Goal: Information Seeking & Learning: Learn about a topic

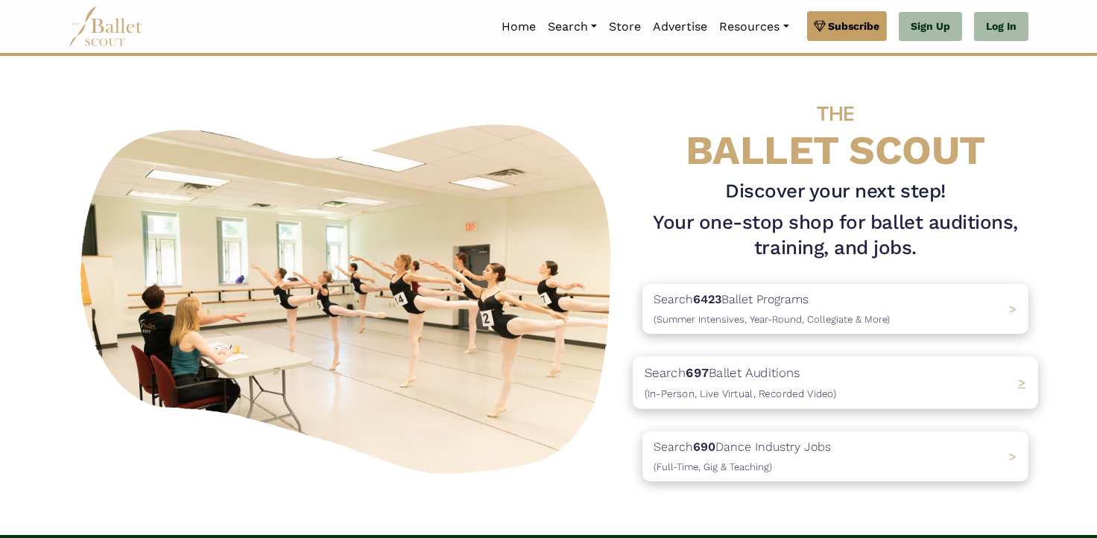
click at [725, 374] on p "Search 697 Ballet Auditions (In-Person, Live Virtual, Recorded Video)" at bounding box center [741, 383] width 192 height 40
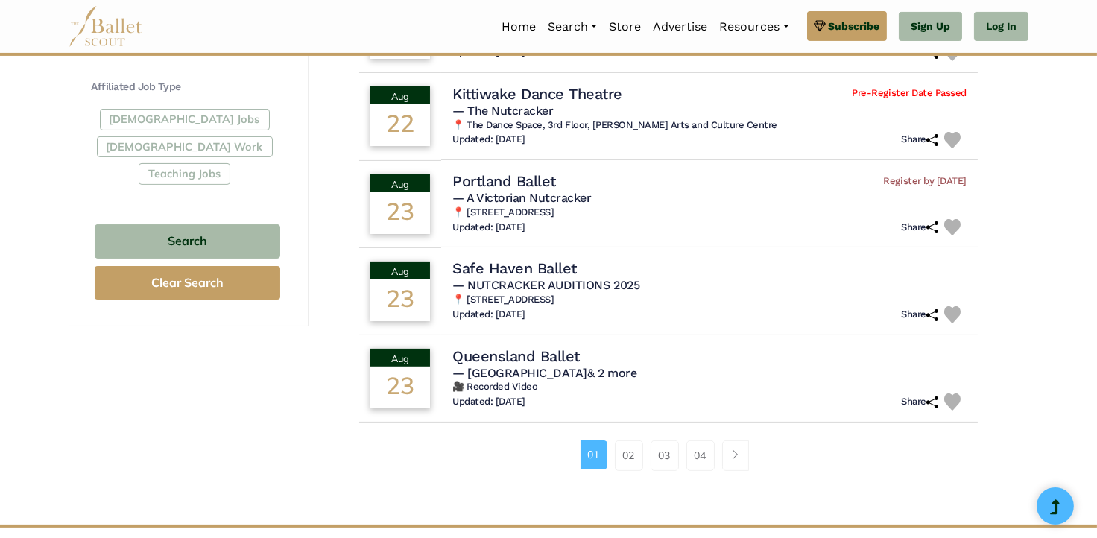
scroll to position [894, 0]
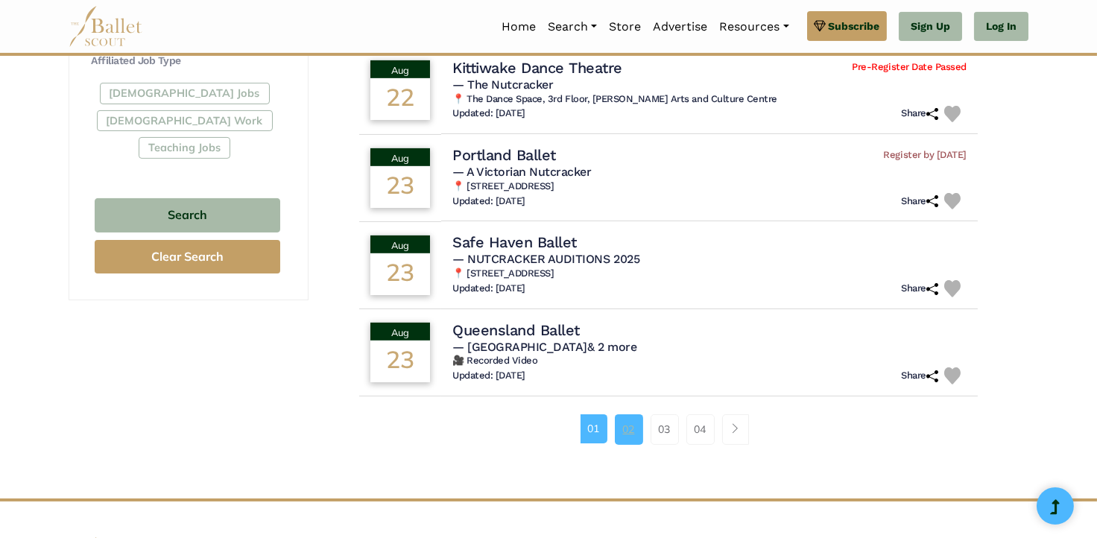
click at [626, 428] on link "02" at bounding box center [629, 429] width 28 height 30
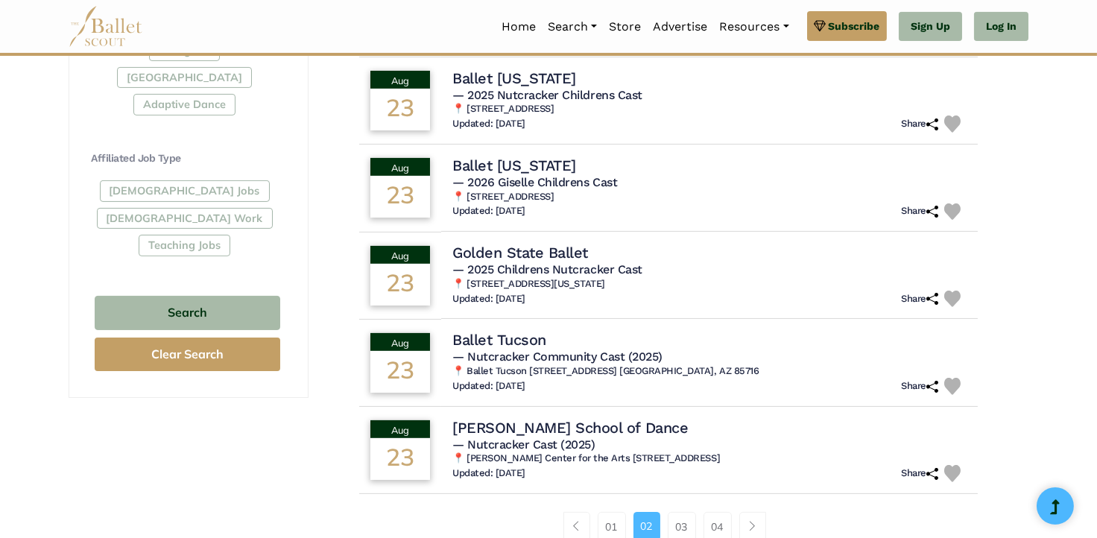
scroll to position [820, 0]
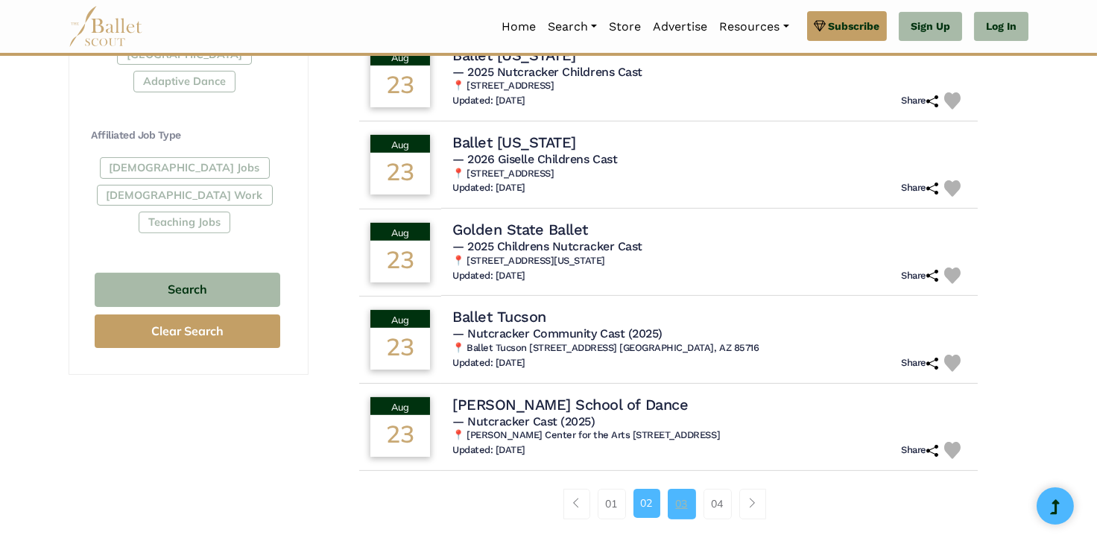
click at [671, 502] on link "03" at bounding box center [682, 504] width 28 height 30
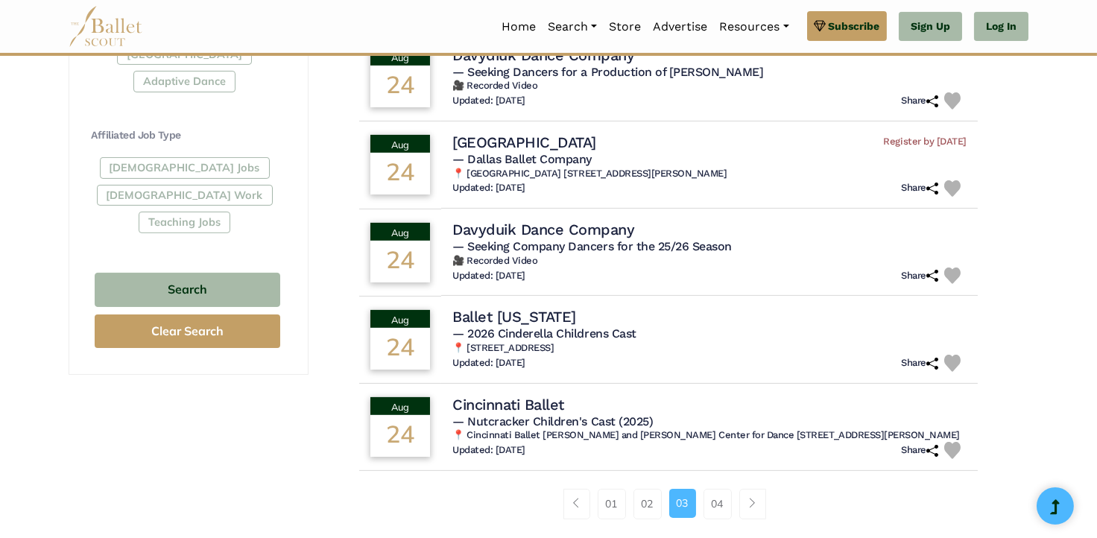
scroll to position [894, 0]
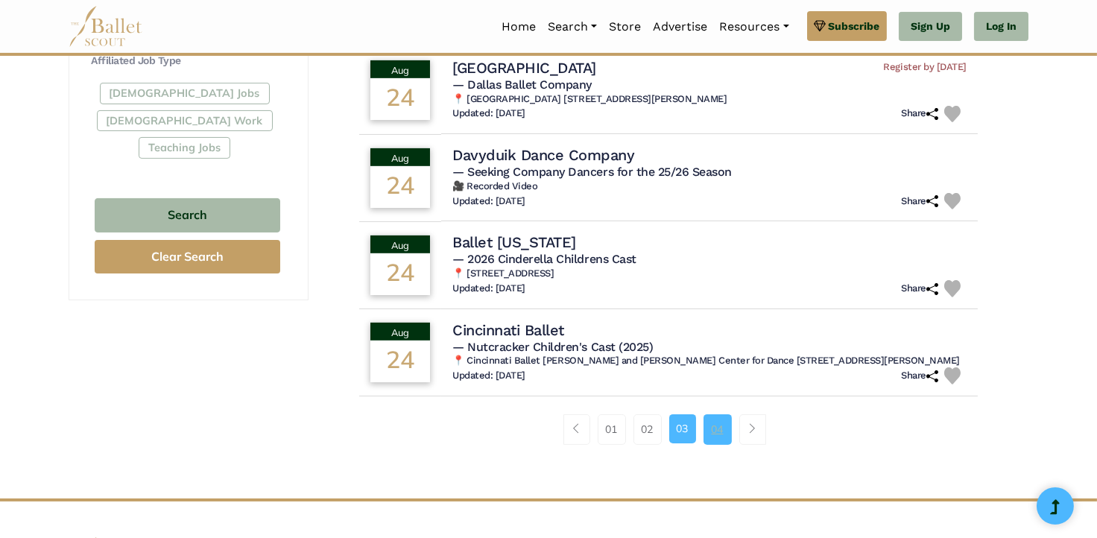
click at [708, 430] on link "04" at bounding box center [717, 429] width 28 height 30
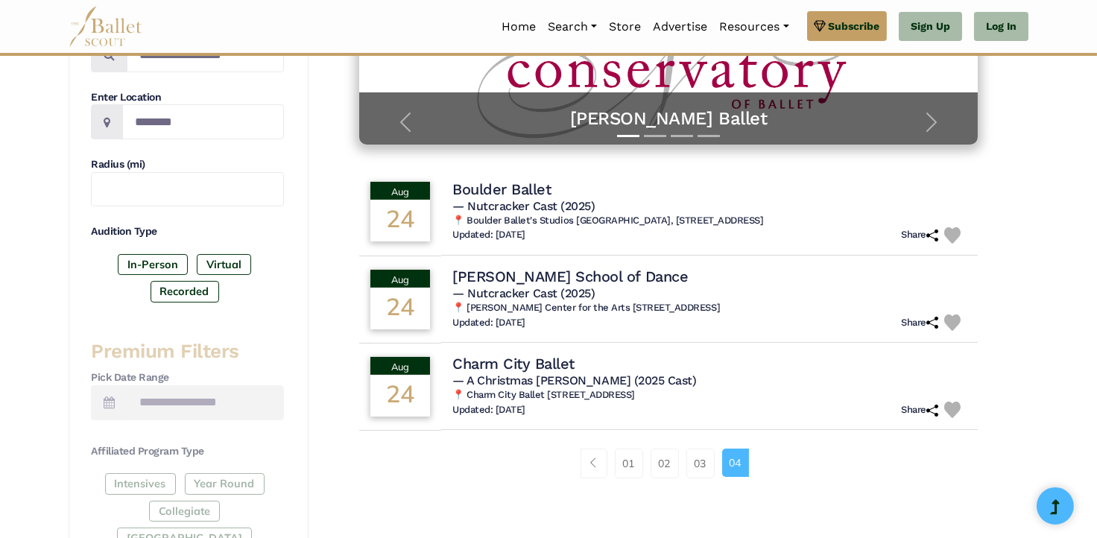
scroll to position [373, 0]
